Goal: Book appointment/travel/reservation

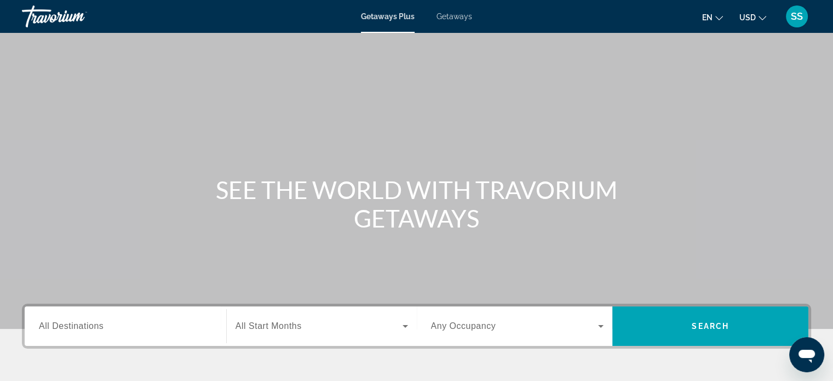
click at [450, 25] on div "Getaways Plus Getaways en English Español Français Italiano Português русский U…" at bounding box center [416, 16] width 833 height 28
click at [451, 20] on span "Getaways" at bounding box center [454, 16] width 36 height 9
click at [100, 325] on span "All Destinations" at bounding box center [71, 325] width 65 height 9
click at [100, 325] on input "Destination All Destinations" at bounding box center [125, 326] width 173 height 13
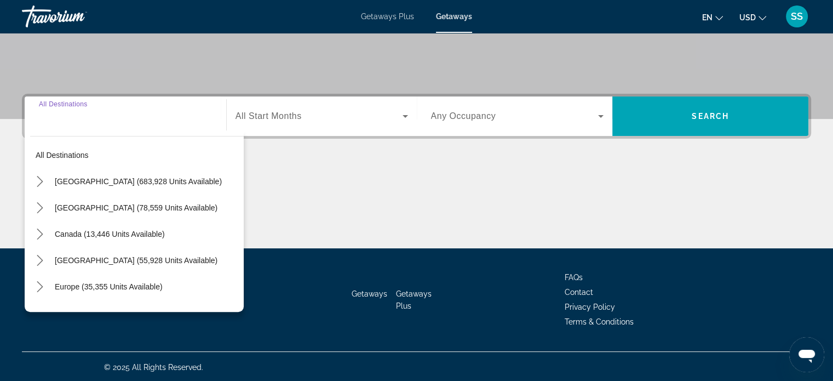
scroll to position [211, 0]
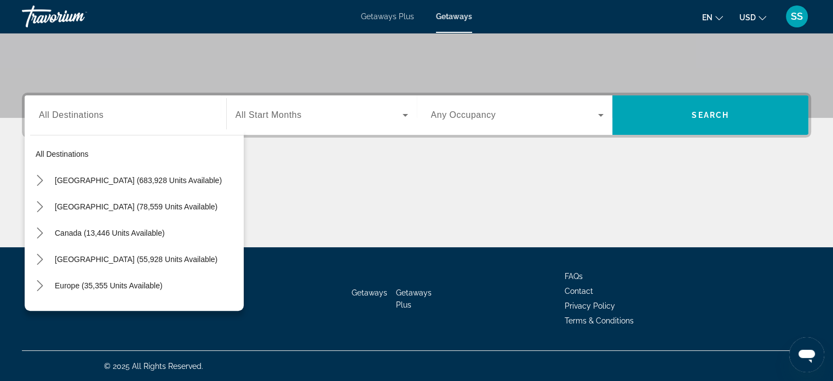
drag, startPoint x: 234, startPoint y: 177, endPoint x: 238, endPoint y: 192, distance: 15.8
click at [238, 192] on div "All destinations United States (683,928 units available) Mexico (78,559 units a…" at bounding box center [137, 220] width 214 height 170
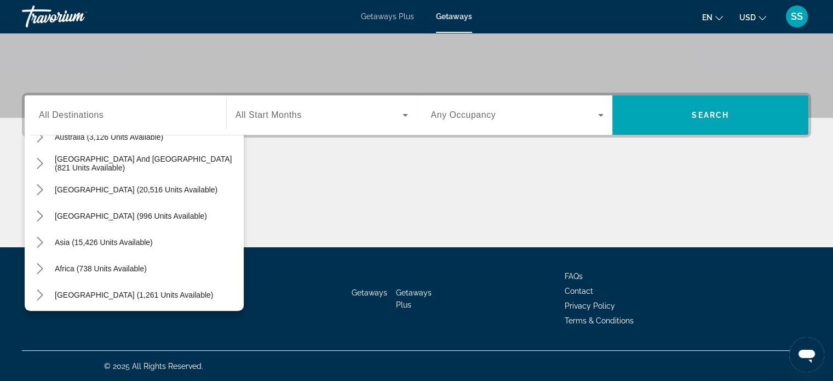
scroll to position [177, 0]
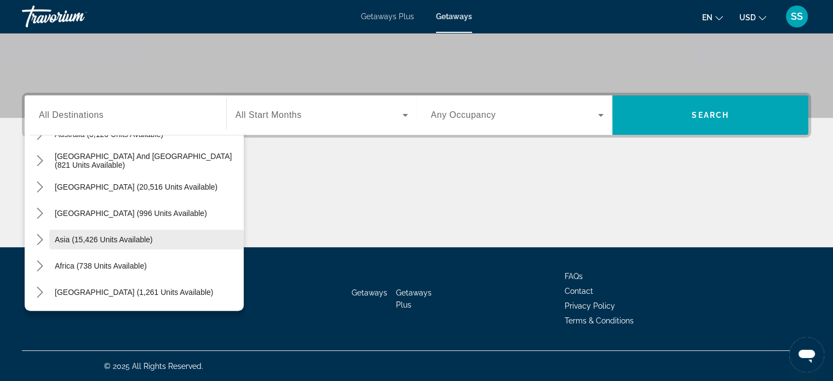
click at [143, 233] on span "Select destination: Asia (15,426 units available)" at bounding box center [146, 239] width 194 height 26
type input "**********"
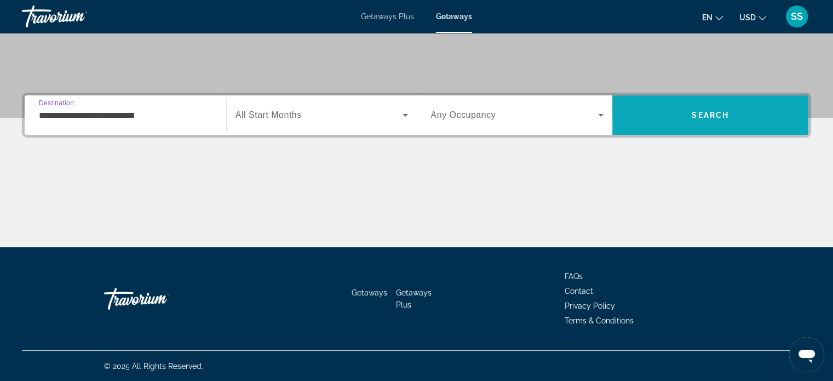
click at [754, 106] on span "Search" at bounding box center [710, 115] width 196 height 26
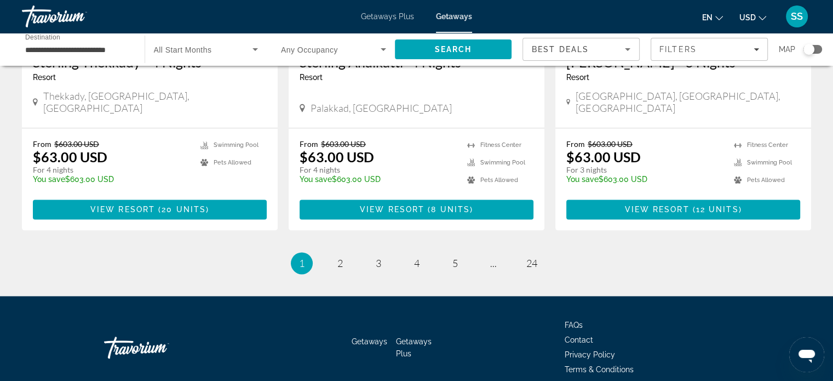
scroll to position [1390, 0]
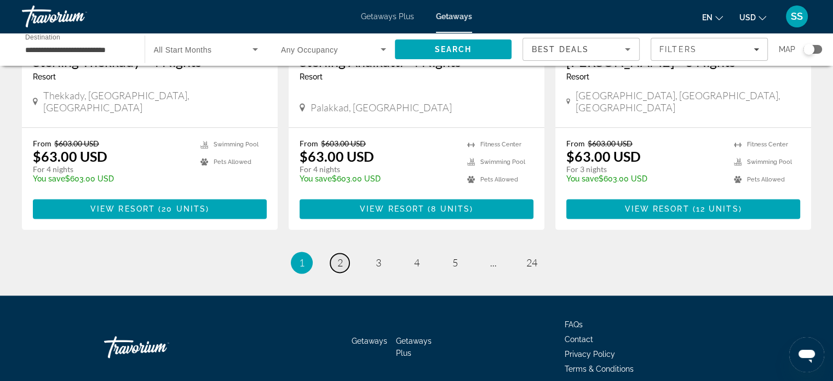
click at [340, 256] on span "2" at bounding box center [339, 262] width 5 height 12
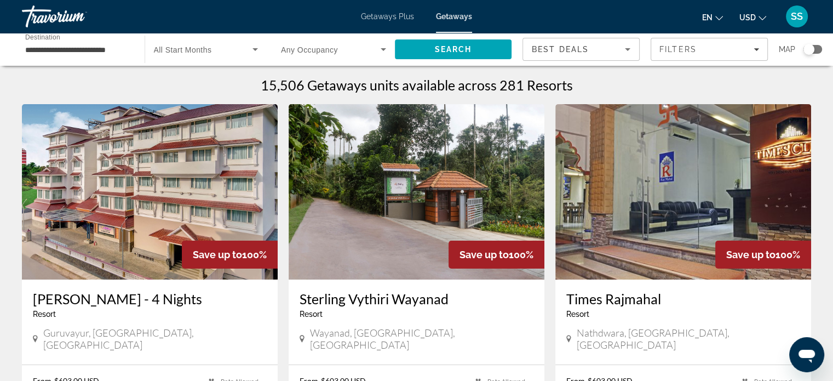
click at [105, 51] on input "**********" at bounding box center [77, 49] width 105 height 13
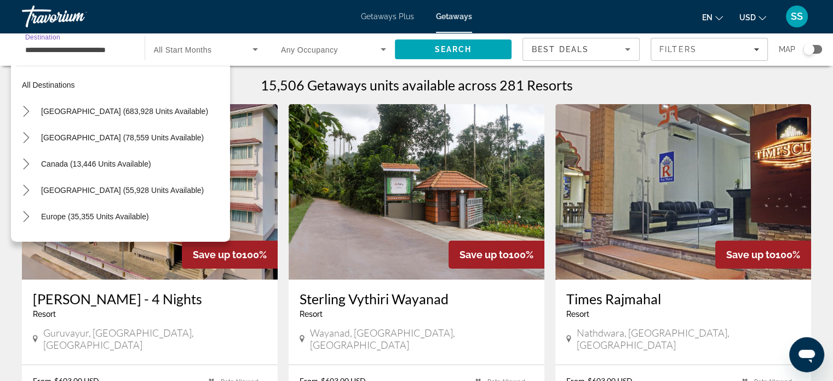
scroll to position [197, 0]
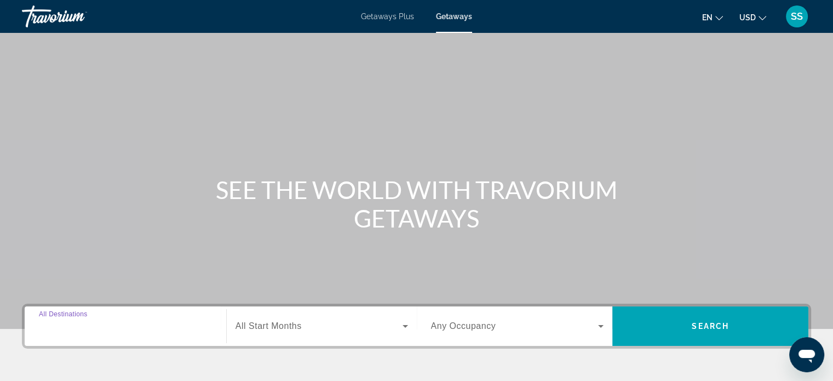
click at [199, 332] on input "Destination All Destinations" at bounding box center [125, 326] width 173 height 13
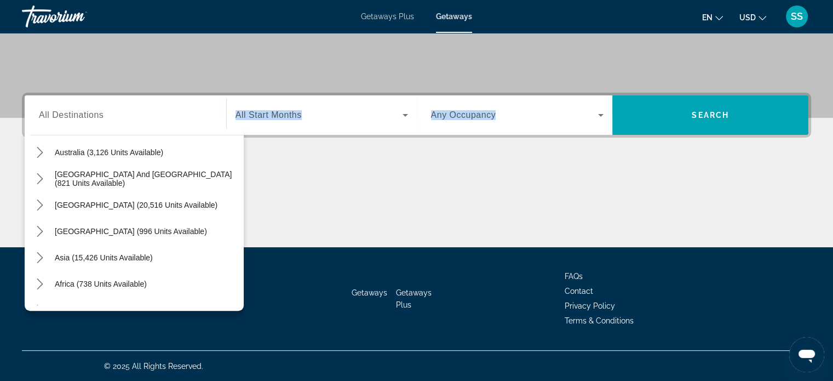
scroll to position [170, 0]
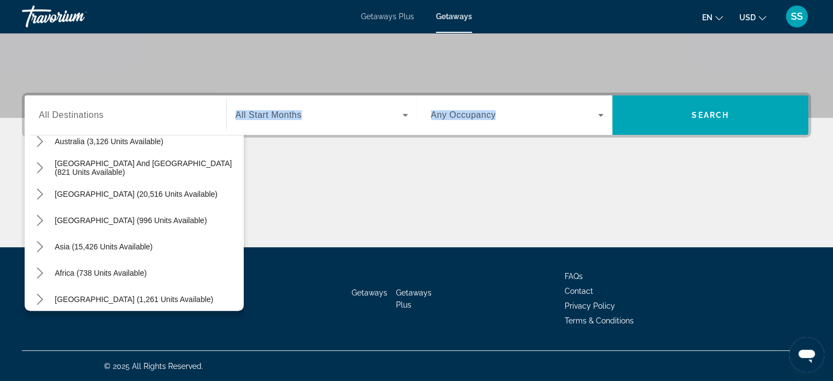
drag, startPoint x: 243, startPoint y: 197, endPoint x: 249, endPoint y: 268, distance: 71.4
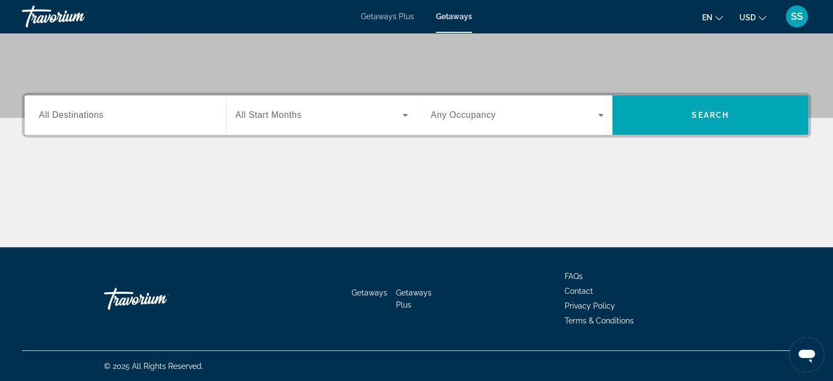
click at [128, 112] on input "Destination All Destinations" at bounding box center [125, 115] width 173 height 13
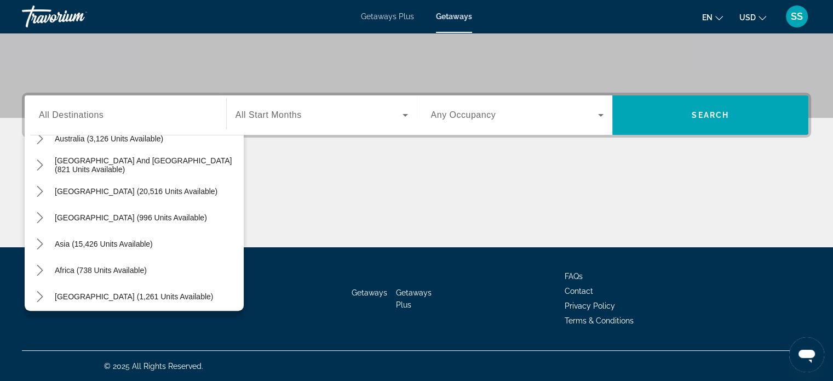
scroll to position [175, 0]
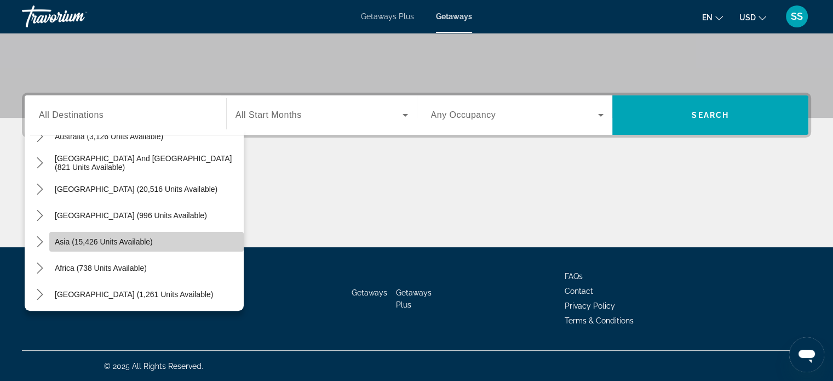
click at [181, 243] on span "Select destination: Asia (15,426 units available)" at bounding box center [146, 241] width 194 height 26
type input "**********"
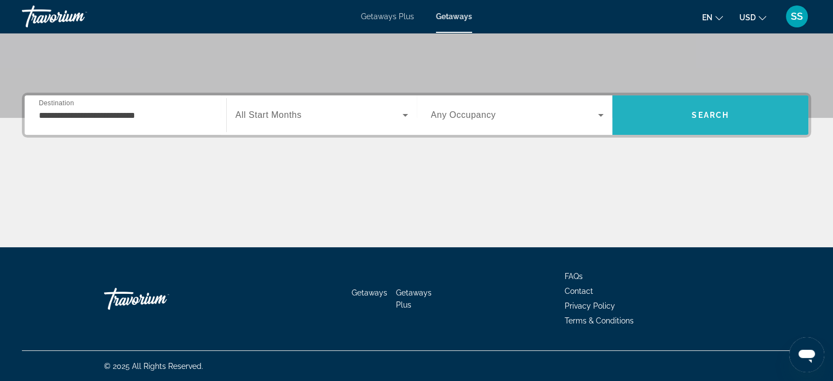
click at [734, 110] on span "Search" at bounding box center [710, 115] width 196 height 26
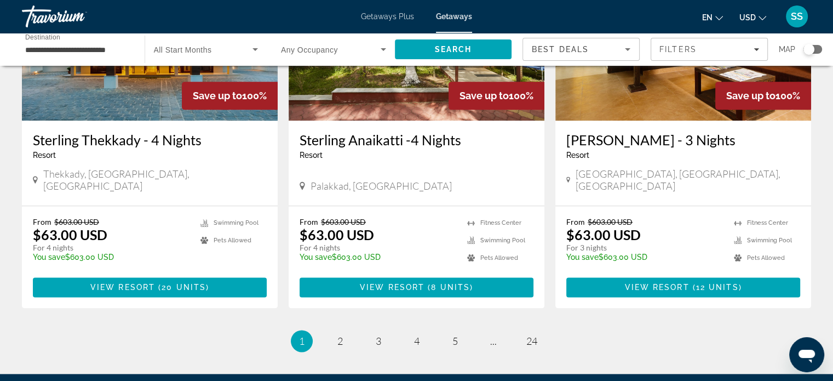
scroll to position [1314, 0]
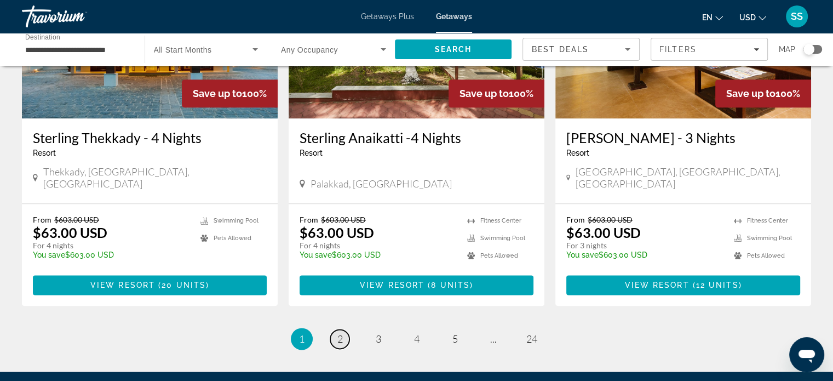
click at [339, 332] on span "2" at bounding box center [339, 338] width 5 height 12
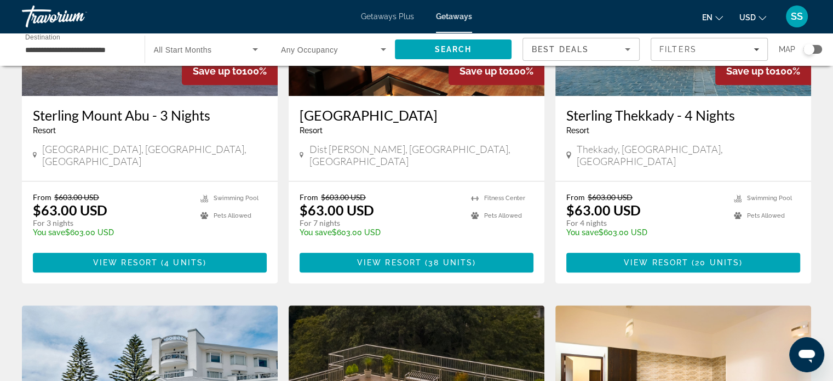
scroll to position [570, 0]
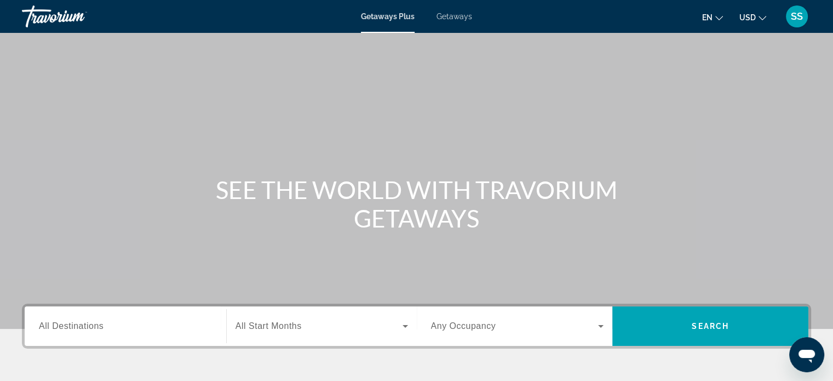
click at [175, 325] on input "Destination All Destinations" at bounding box center [125, 326] width 173 height 13
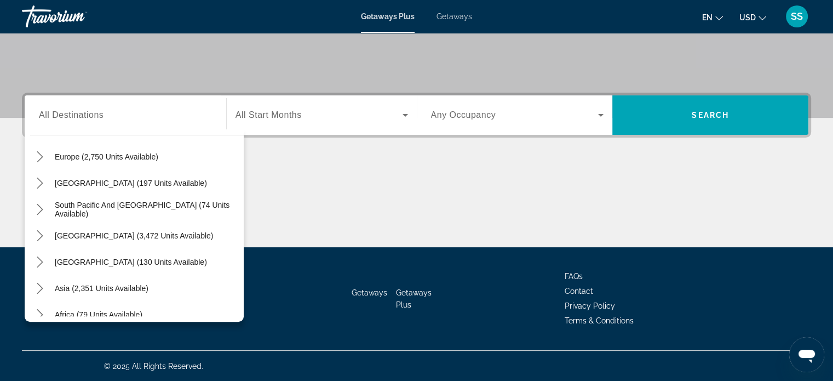
scroll to position [157, 0]
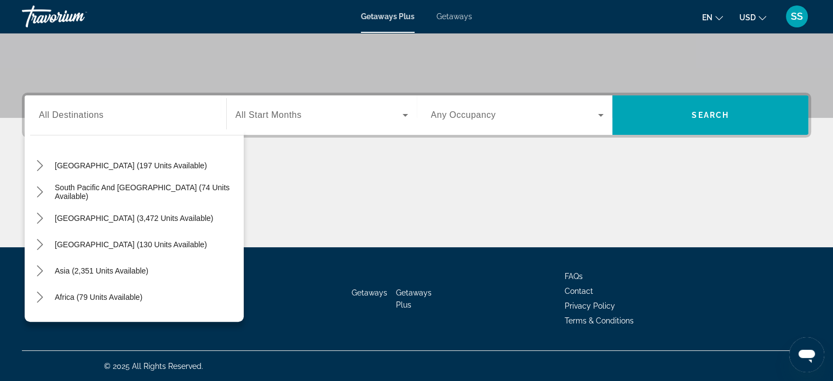
click at [164, 271] on div "Asia (2,351 units available)" at bounding box center [137, 270] width 214 height 26
click at [128, 267] on span "Asia (2,351 units available)" at bounding box center [102, 270] width 94 height 9
type input "**********"
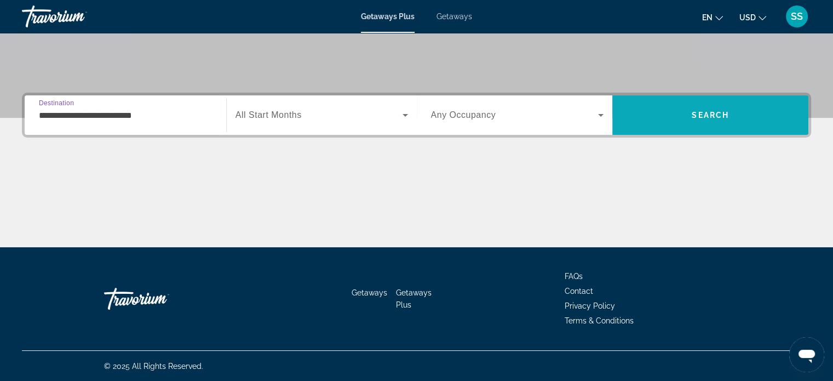
click at [670, 111] on span "Search" at bounding box center [710, 115] width 196 height 26
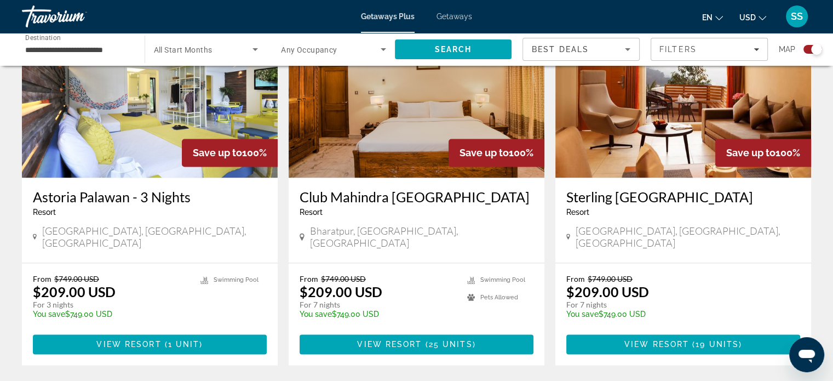
scroll to position [1643, 0]
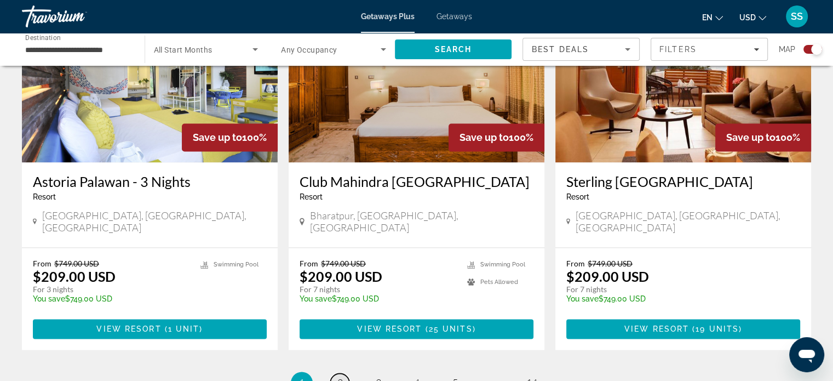
click at [341, 376] on span "2" at bounding box center [339, 382] width 5 height 12
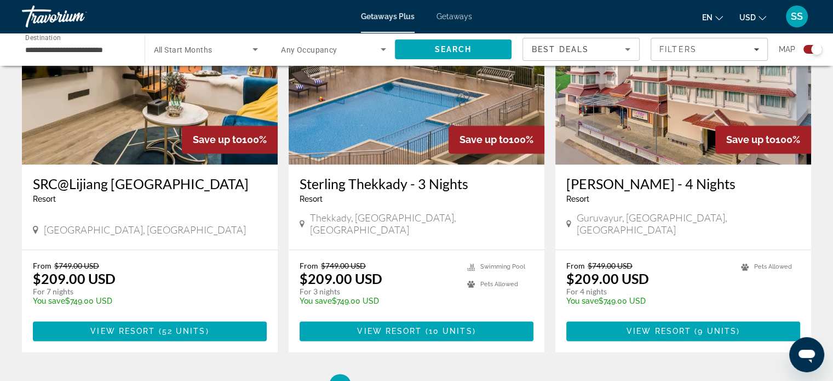
scroll to position [1643, 0]
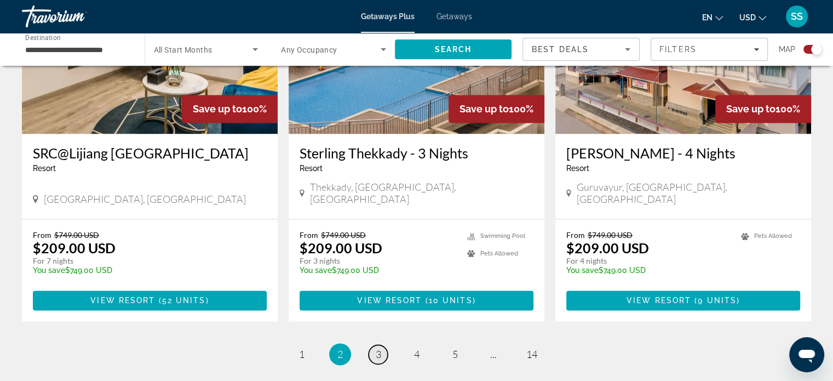
click at [378, 348] on span "3" at bounding box center [378, 354] width 5 height 12
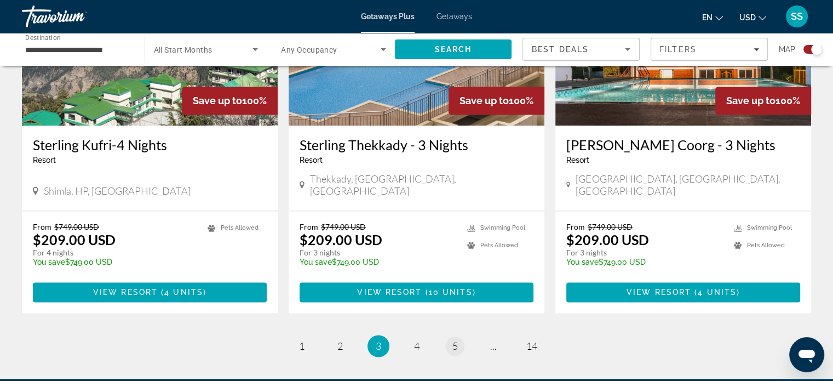
scroll to position [1698, 0]
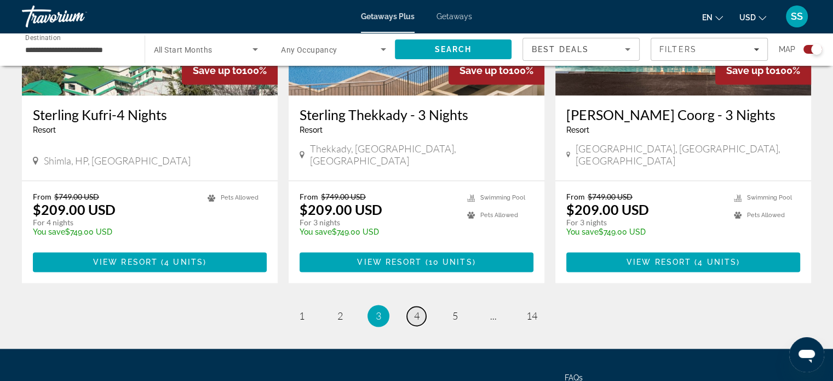
click at [414, 309] on span "4" at bounding box center [416, 315] width 5 height 12
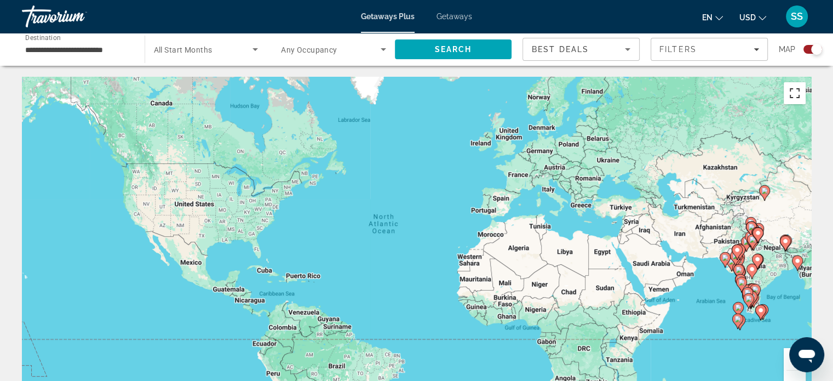
click at [793, 98] on button "Toggle fullscreen view" at bounding box center [795, 93] width 22 height 22
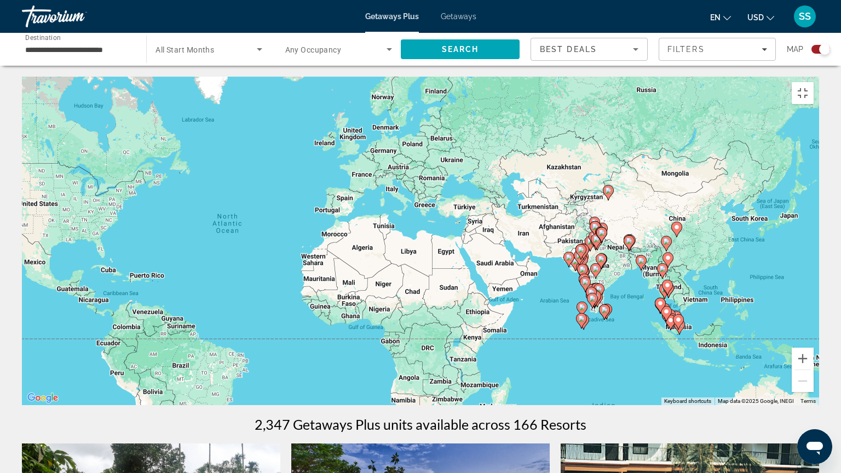
drag, startPoint x: 699, startPoint y: 228, endPoint x: 488, endPoint y: 232, distance: 210.3
click at [488, 232] on div "To activate drag with keyboard, press Alt + Enter. Once in keyboard drag state,…" at bounding box center [420, 241] width 797 height 329
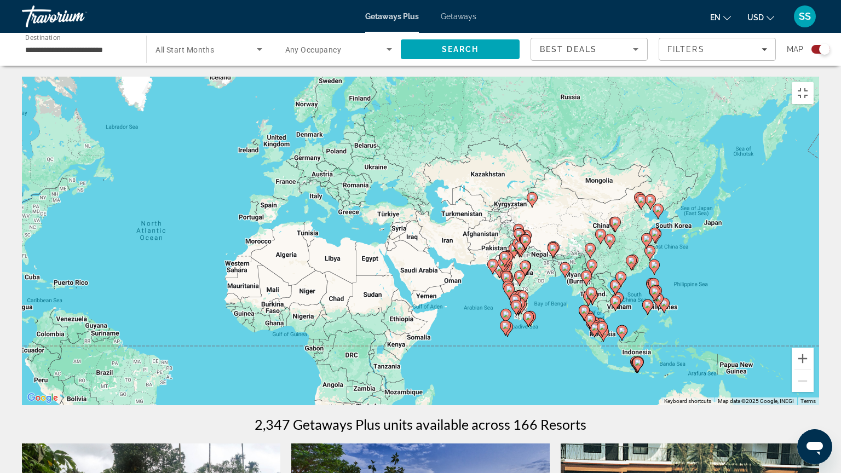
click at [589, 289] on image "Main content" at bounding box center [591, 292] width 7 height 7
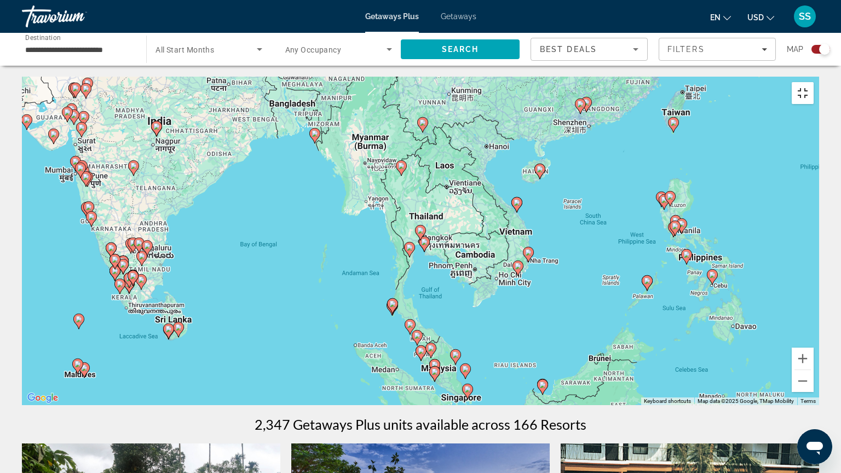
click at [814, 82] on button "Toggle fullscreen view" at bounding box center [803, 93] width 22 height 22
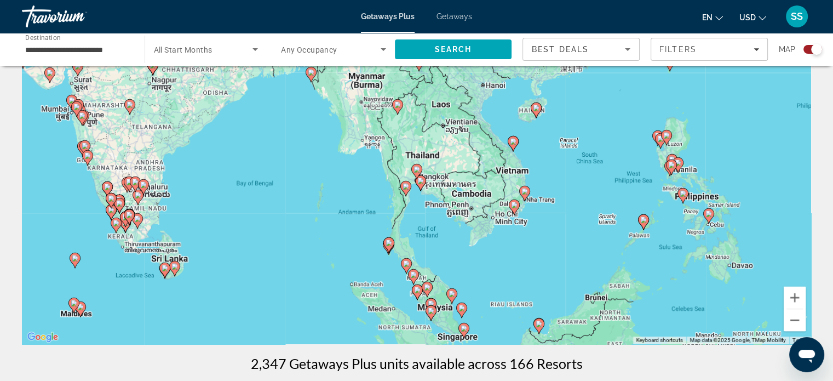
scroll to position [110, 0]
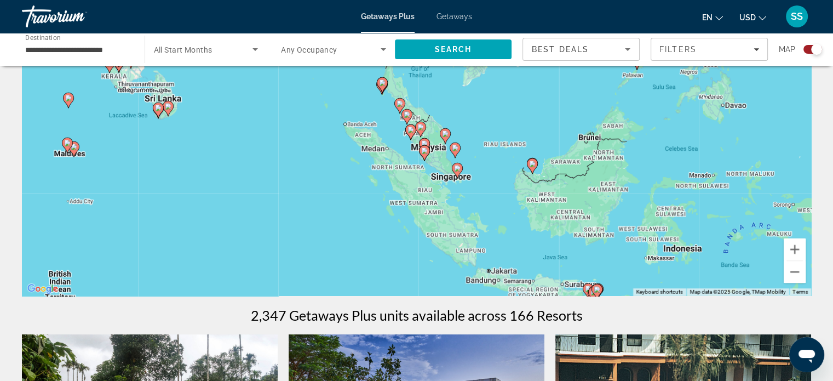
drag, startPoint x: 771, startPoint y: 178, endPoint x: 764, endPoint y: 67, distance: 110.8
click at [764, 67] on div "To activate drag with keyboard, press Alt + Enter. Once in keyboard drag state,…" at bounding box center [416, 131] width 789 height 329
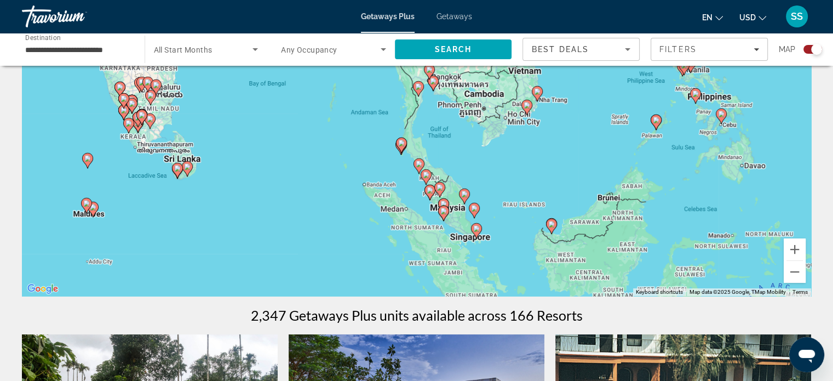
drag, startPoint x: 686, startPoint y: 201, endPoint x: 705, endPoint y: 260, distance: 62.2
click at [705, 260] on div "To activate drag with keyboard, press Alt + Enter. Once in keyboard drag state,…" at bounding box center [416, 131] width 789 height 329
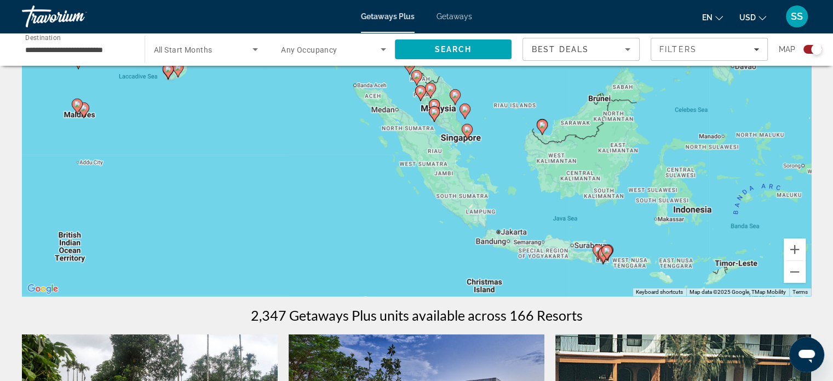
drag, startPoint x: 732, startPoint y: 191, endPoint x: 722, endPoint y: 91, distance: 100.6
click at [722, 91] on div "To activate drag with keyboard, press Alt + Enter. Once in keyboard drag state,…" at bounding box center [416, 131] width 789 height 329
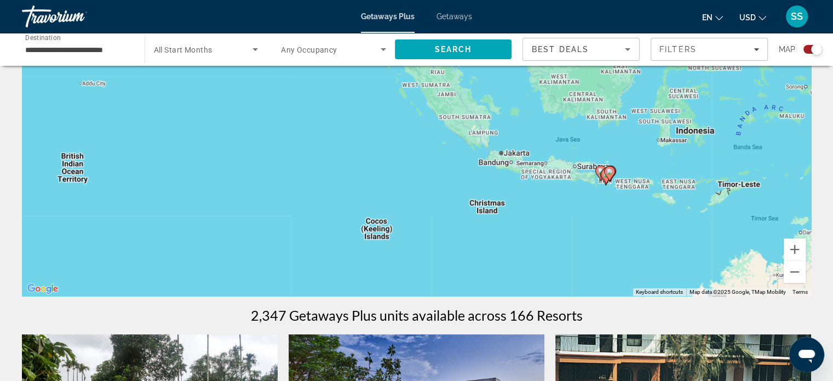
drag, startPoint x: 714, startPoint y: 194, endPoint x: 718, endPoint y: 105, distance: 89.3
click at [718, 105] on div "To activate drag with keyboard, press Alt + Enter. Once in keyboard drag state,…" at bounding box center [416, 131] width 789 height 329
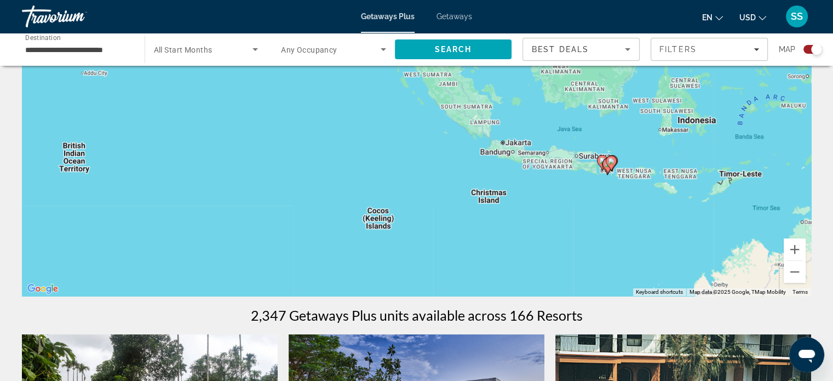
click at [611, 164] on image "Main content" at bounding box center [611, 161] width 7 height 7
type input "**********"
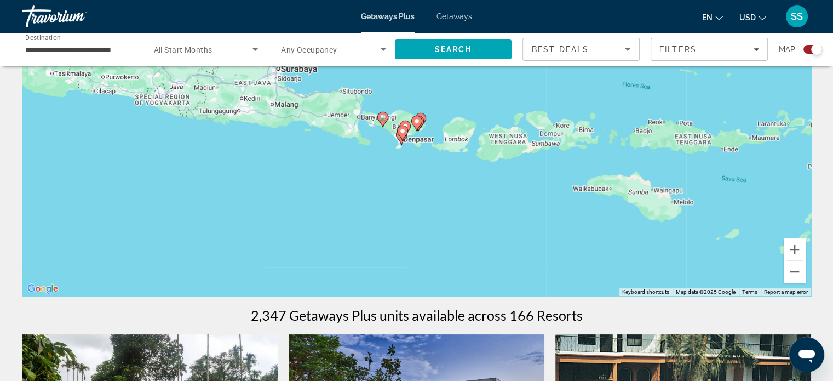
click at [403, 134] on icon "Main content" at bounding box center [402, 133] width 10 height 14
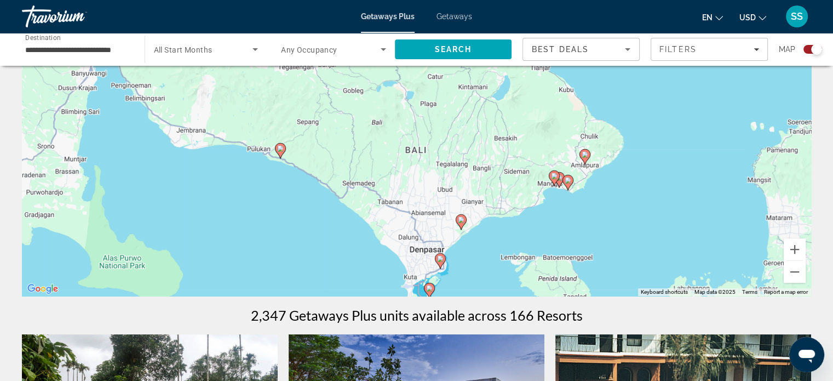
drag, startPoint x: 455, startPoint y: 157, endPoint x: 479, endPoint y: 295, distance: 139.6
click at [479, 295] on div "To activate drag with keyboard, press Alt + Enter. Once in keyboard drag state,…" at bounding box center [416, 131] width 789 height 329
click at [280, 151] on image "Main content" at bounding box center [280, 148] width 7 height 7
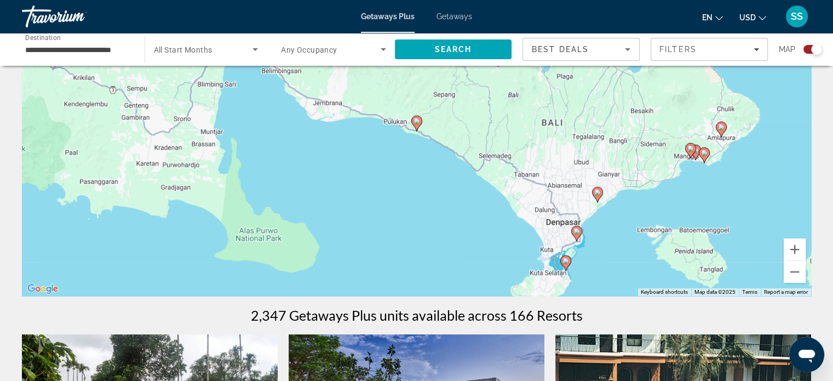
click at [576, 228] on image "Main content" at bounding box center [576, 231] width 7 height 7
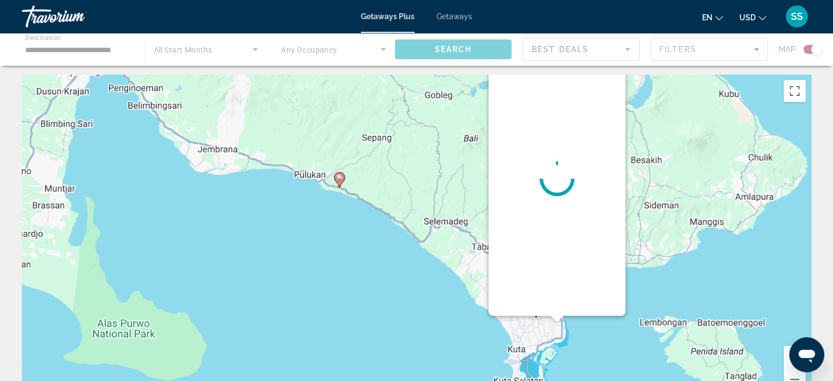
scroll to position [0, 0]
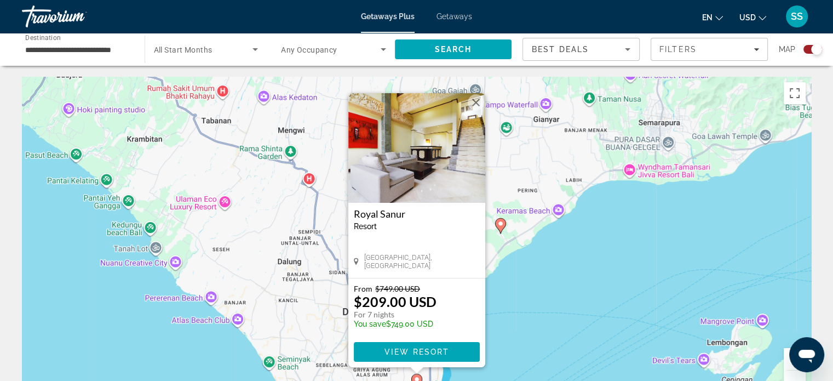
click at [475, 103] on button "Close" at bounding box center [476, 102] width 16 height 16
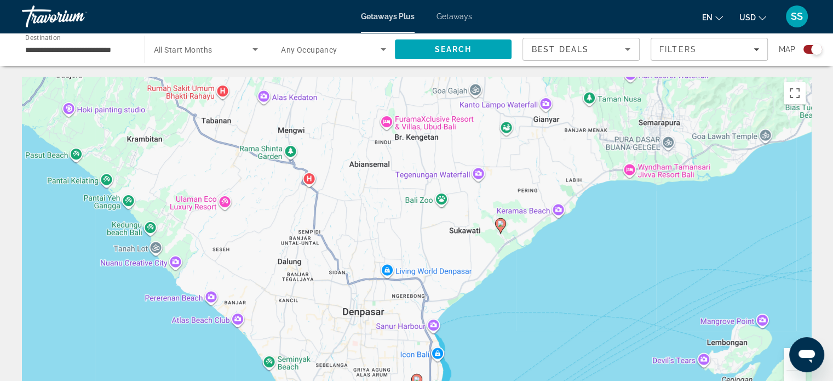
click at [499, 222] on image "Main content" at bounding box center [500, 223] width 7 height 7
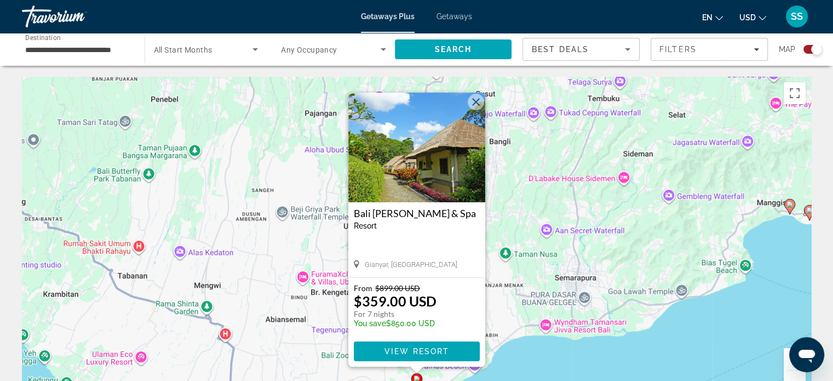
click at [476, 102] on button "Close" at bounding box center [476, 102] width 16 height 16
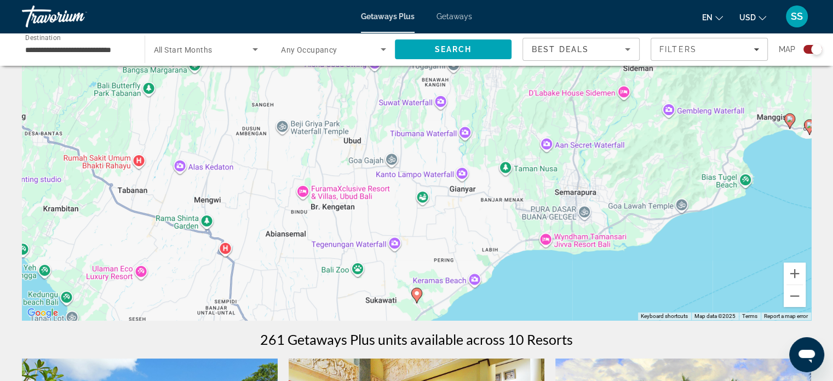
scroll to position [110, 0]
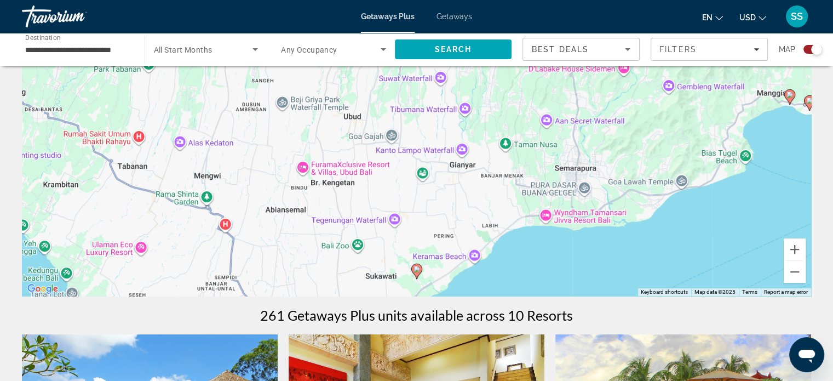
click at [418, 269] on image "Main content" at bounding box center [416, 269] width 7 height 7
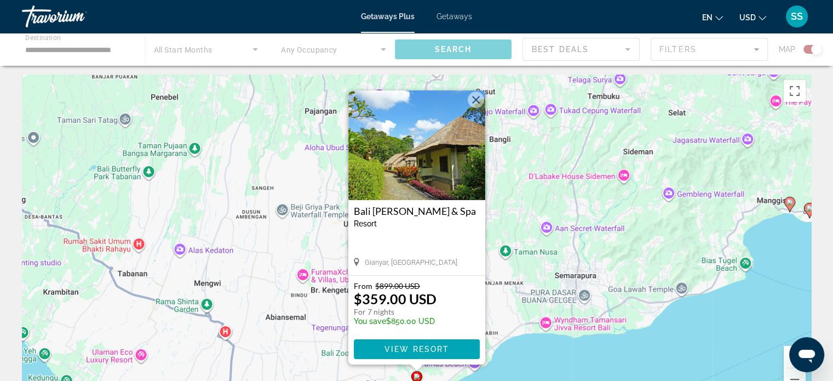
scroll to position [0, 0]
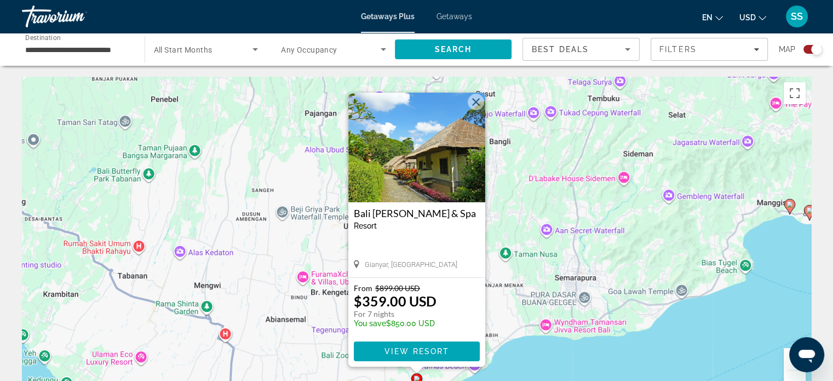
click at [477, 101] on button "Close" at bounding box center [476, 102] width 16 height 16
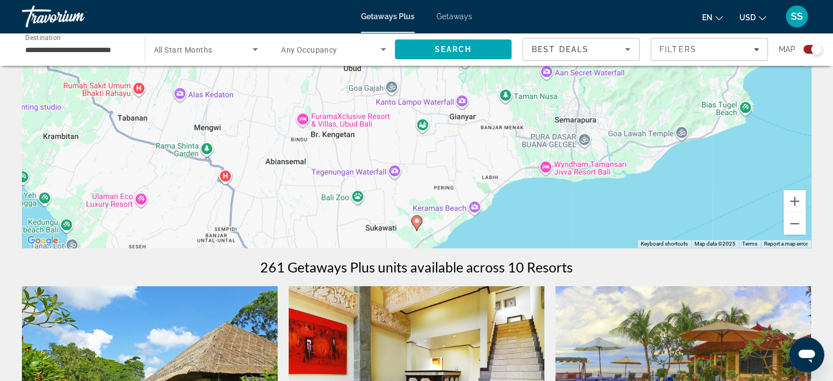
scroll to position [164, 0]
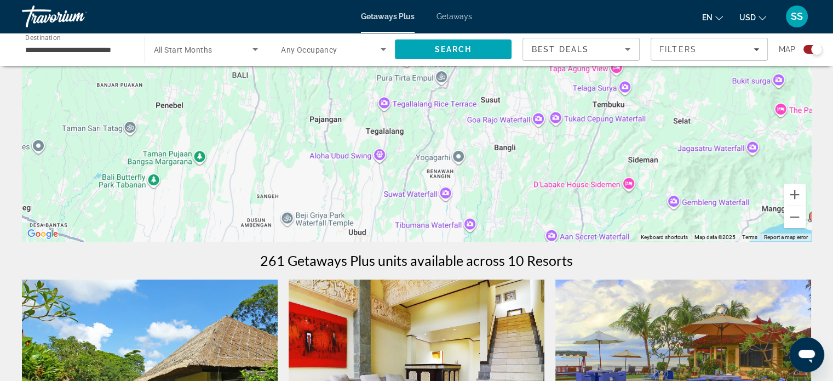
drag, startPoint x: 537, startPoint y: 195, endPoint x: 555, endPoint y: 338, distance: 144.6
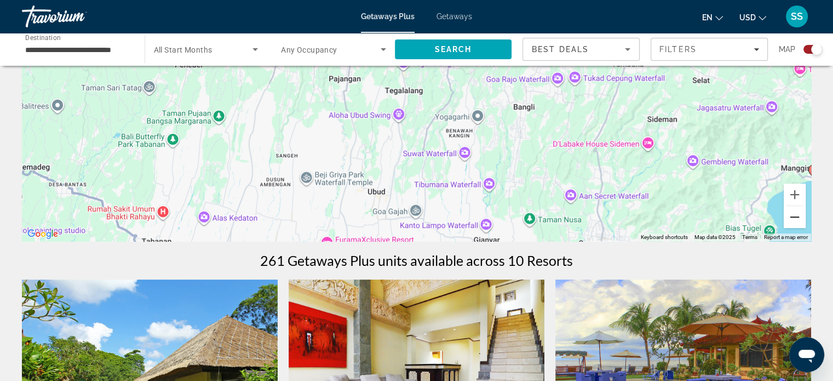
click at [800, 217] on button "Zoom out" at bounding box center [795, 217] width 22 height 22
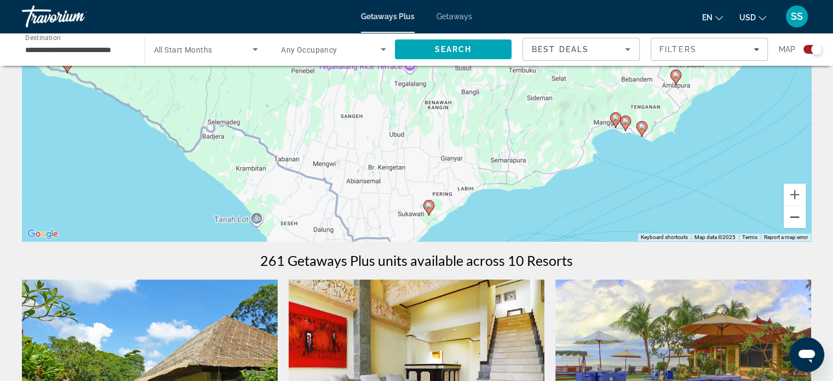
click at [800, 217] on button "Zoom out" at bounding box center [795, 217] width 22 height 22
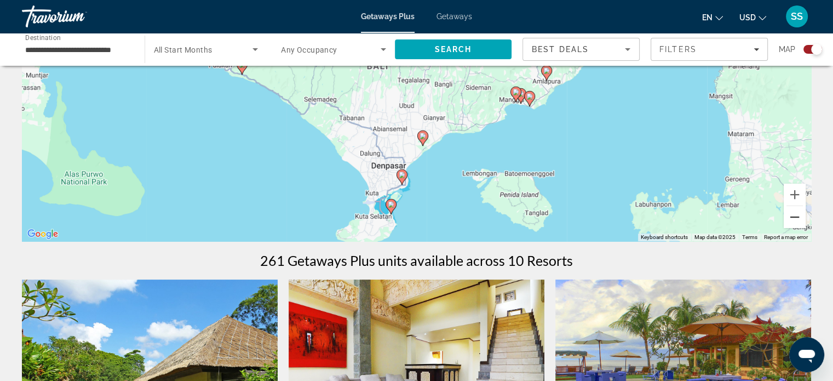
click at [800, 217] on button "Zoom out" at bounding box center [795, 217] width 22 height 22
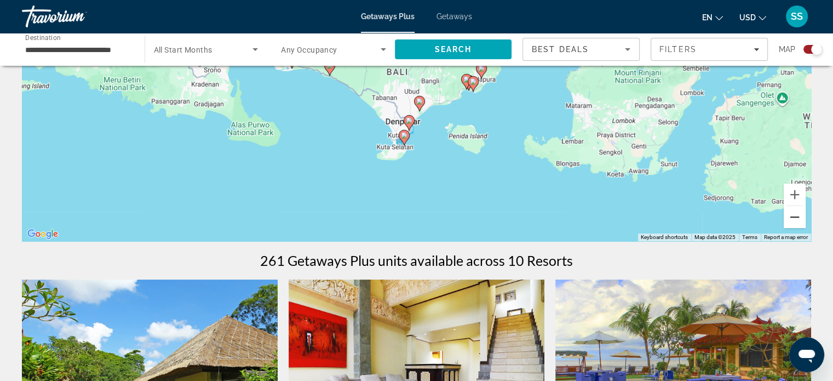
click at [799, 217] on button "Zoom out" at bounding box center [795, 217] width 22 height 22
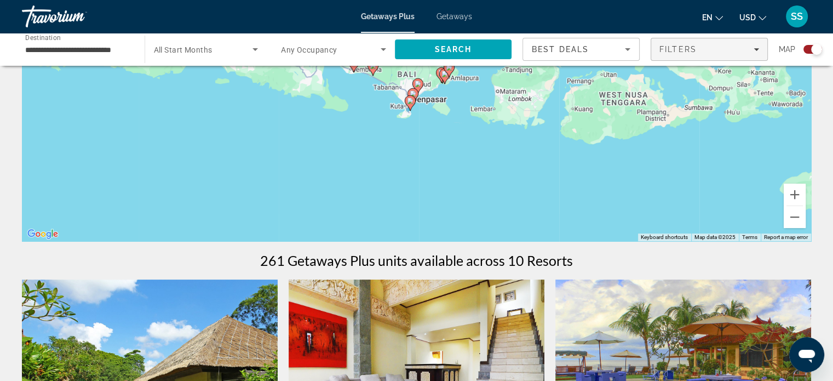
click at [677, 50] on span "Filters" at bounding box center [677, 49] width 37 height 9
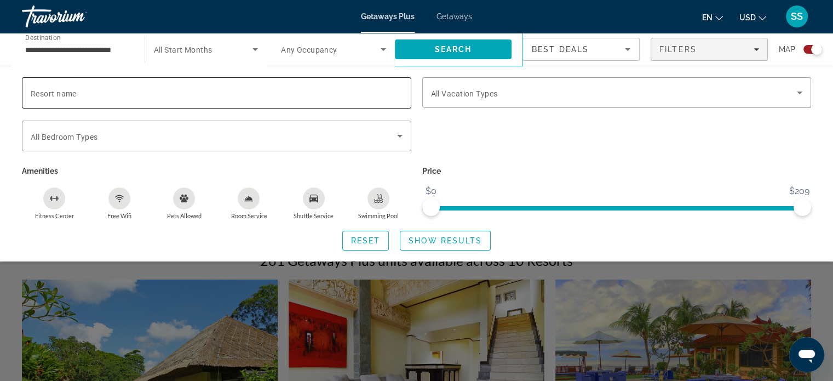
click at [193, 87] on input "Resort name" at bounding box center [217, 93] width 372 height 13
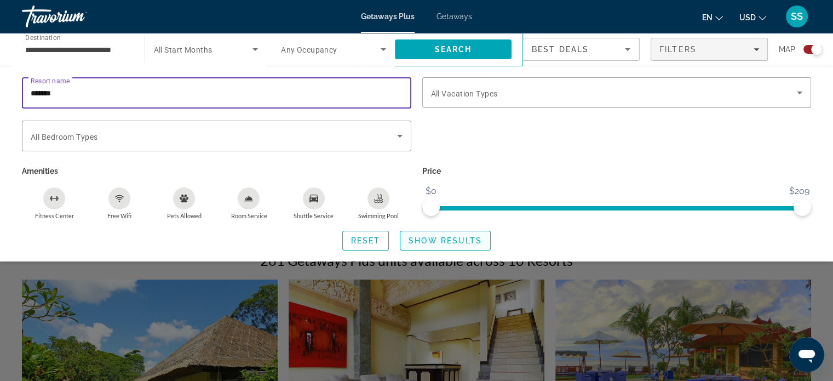
type input "*******"
click at [448, 243] on button "Show Results" at bounding box center [445, 241] width 91 height 20
